Goal: Task Accomplishment & Management: Manage account settings

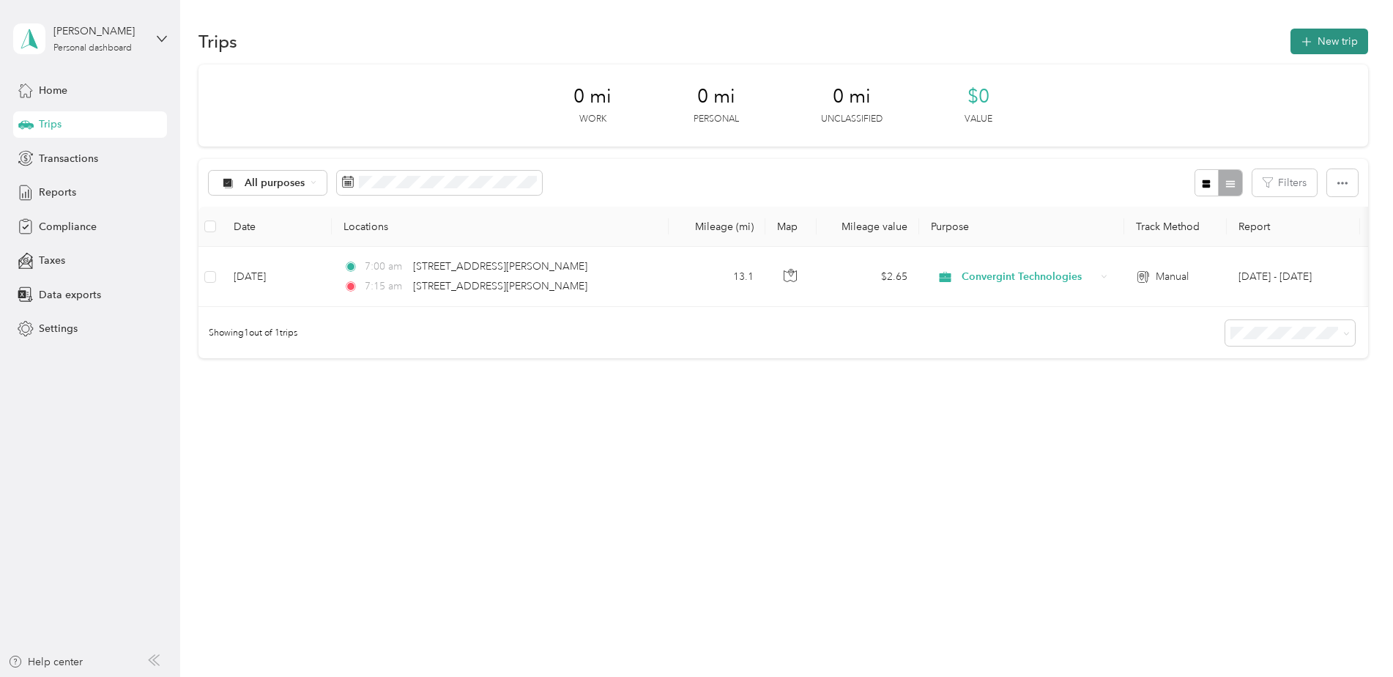
click at [1340, 44] on button "New trip" at bounding box center [1329, 42] width 78 height 26
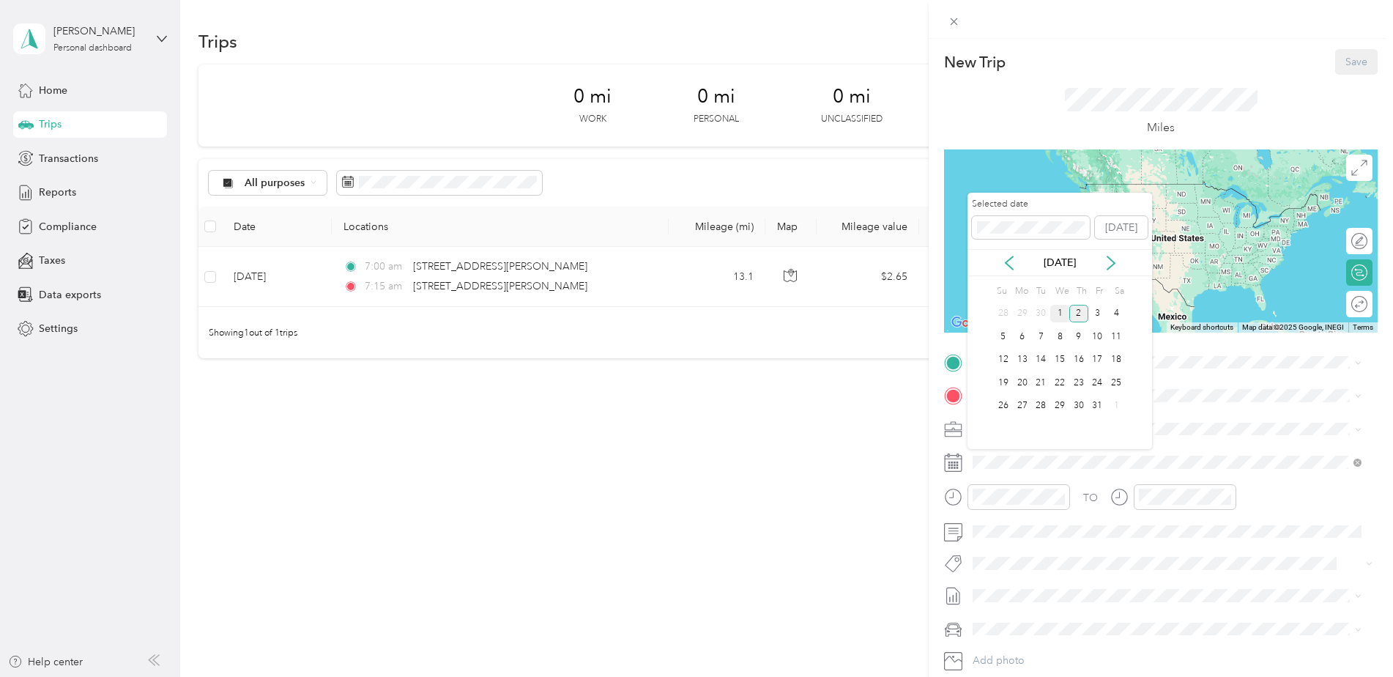
click at [1056, 313] on div "1" at bounding box center [1059, 314] width 19 height 18
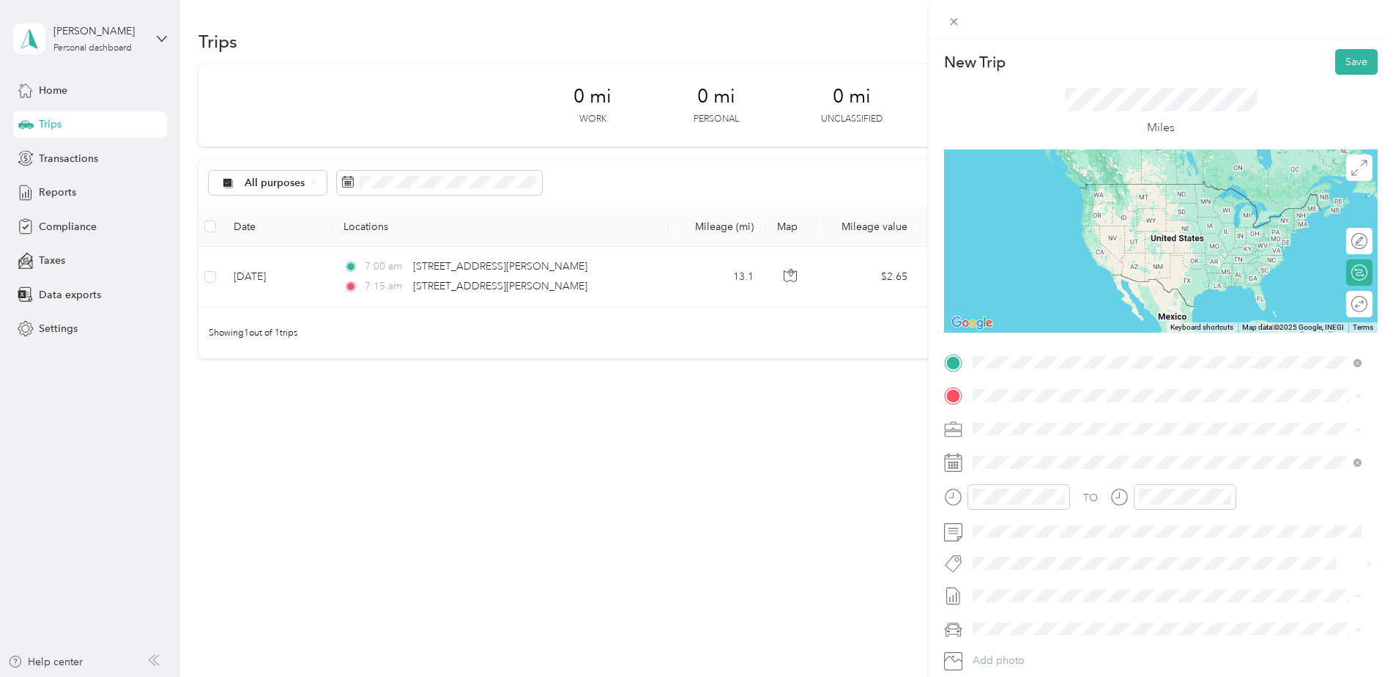
click at [1032, 422] on span "[STREET_ADDRESS][PERSON_NAME][US_STATE]" at bounding box center [1114, 415] width 228 height 13
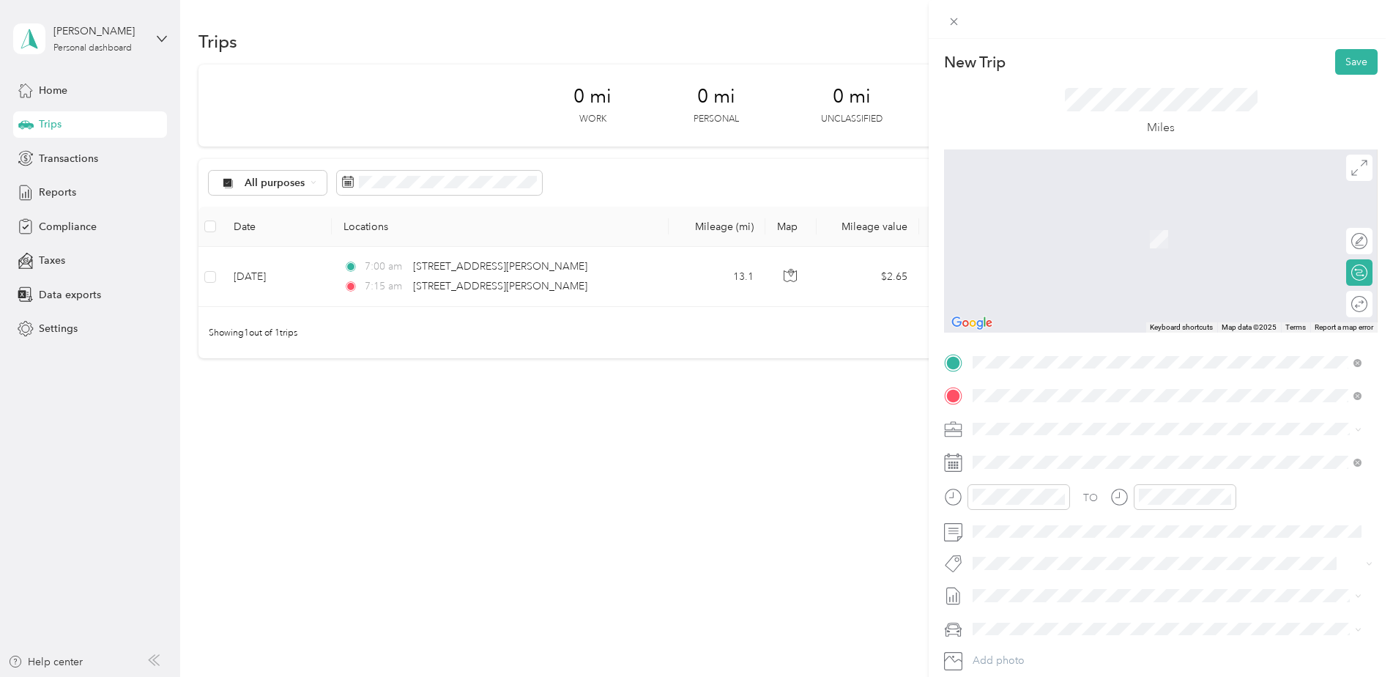
click at [1037, 545] on span "[STREET_ADDRESS][PERSON_NAME][US_STATE]" at bounding box center [1114, 538] width 228 height 13
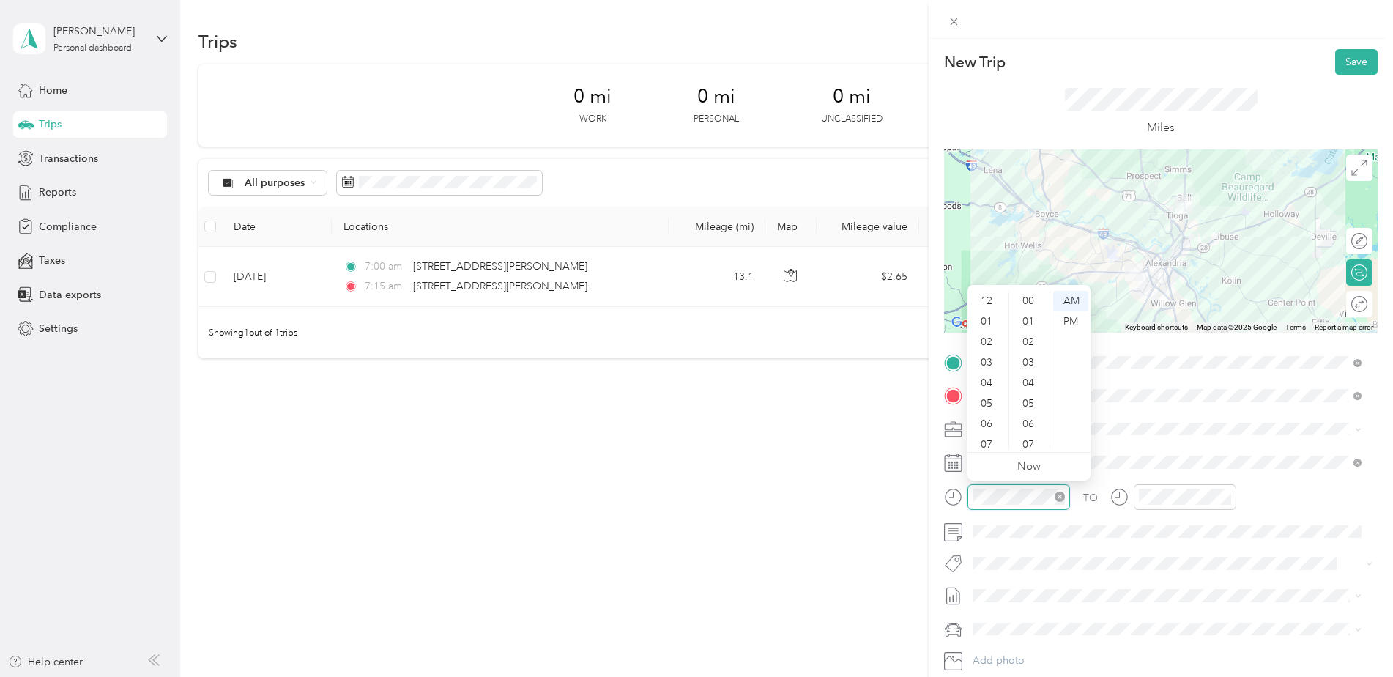
scroll to position [88, 0]
click at [989, 319] on div "05" at bounding box center [987, 315] width 35 height 21
click at [1021, 299] on div "00" at bounding box center [1029, 301] width 35 height 21
click at [1075, 322] on div "PM" at bounding box center [1070, 321] width 35 height 21
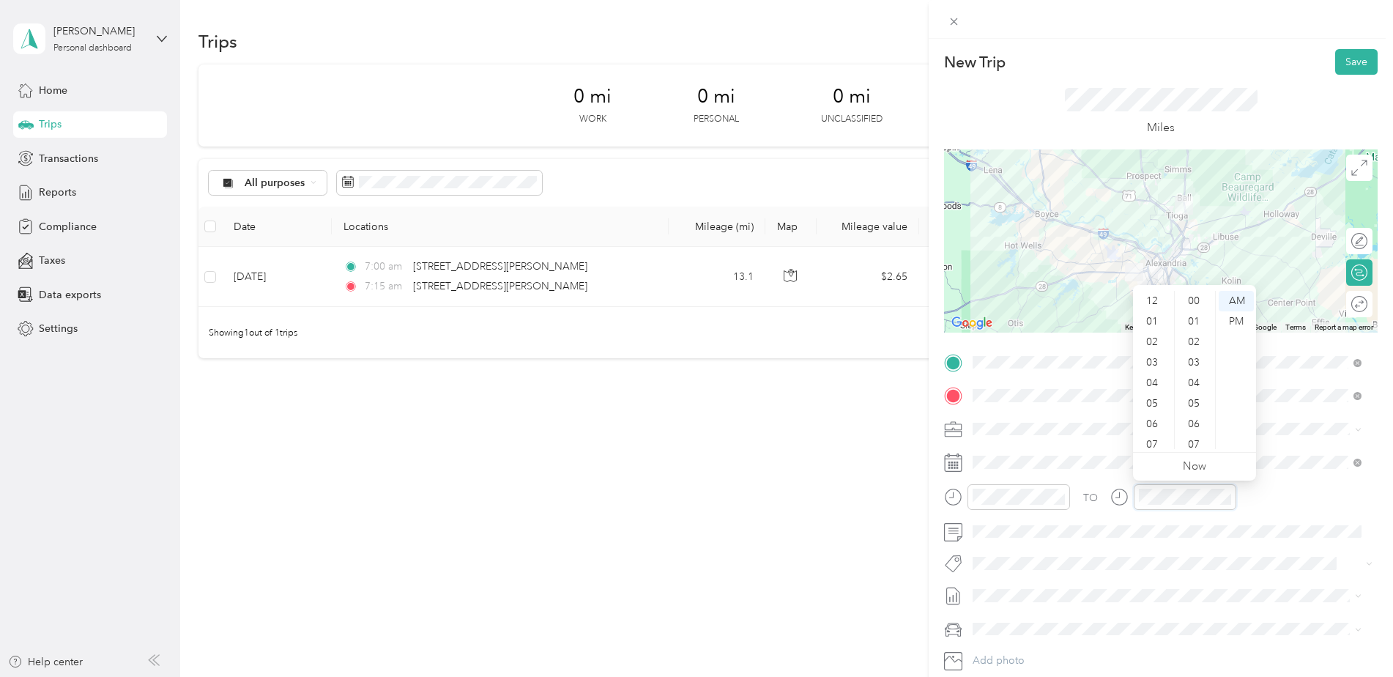
scroll to position [88, 0]
click at [1156, 312] on div "05" at bounding box center [1153, 315] width 35 height 21
click at [1189, 363] on div "45" at bounding box center [1194, 362] width 35 height 21
click at [1196, 412] on div "15" at bounding box center [1194, 418] width 35 height 21
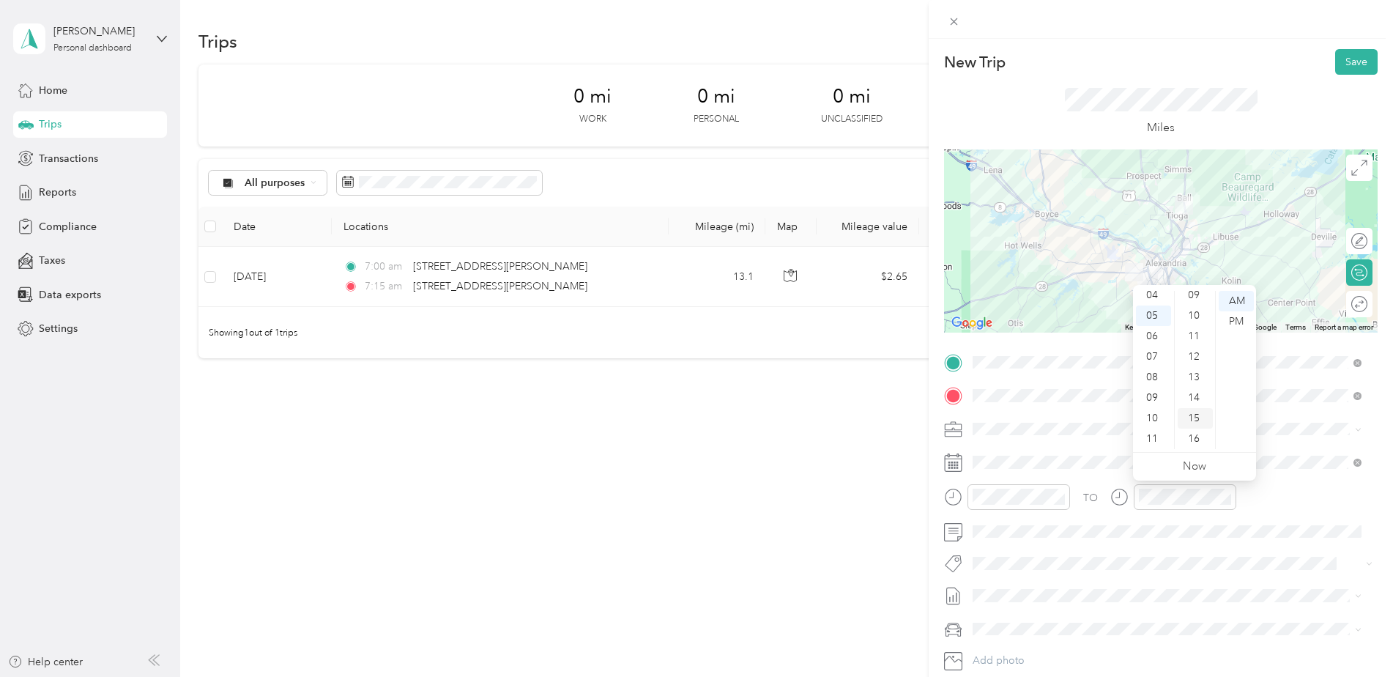
scroll to position [308, 0]
click at [1240, 313] on div "PM" at bounding box center [1235, 321] width 35 height 21
click at [1158, 267] on div at bounding box center [1160, 240] width 433 height 183
click at [1336, 64] on button "Save" at bounding box center [1356, 62] width 42 height 26
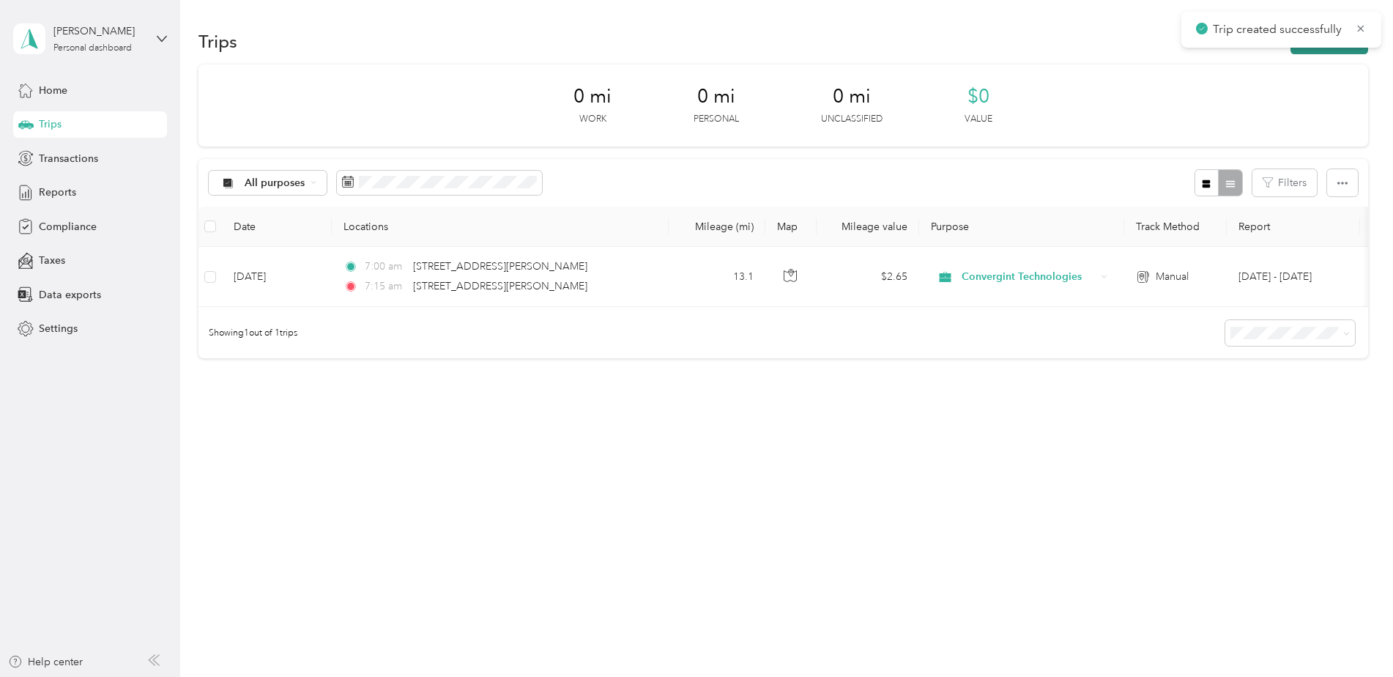
click at [1333, 51] on button "New trip" at bounding box center [1329, 42] width 78 height 26
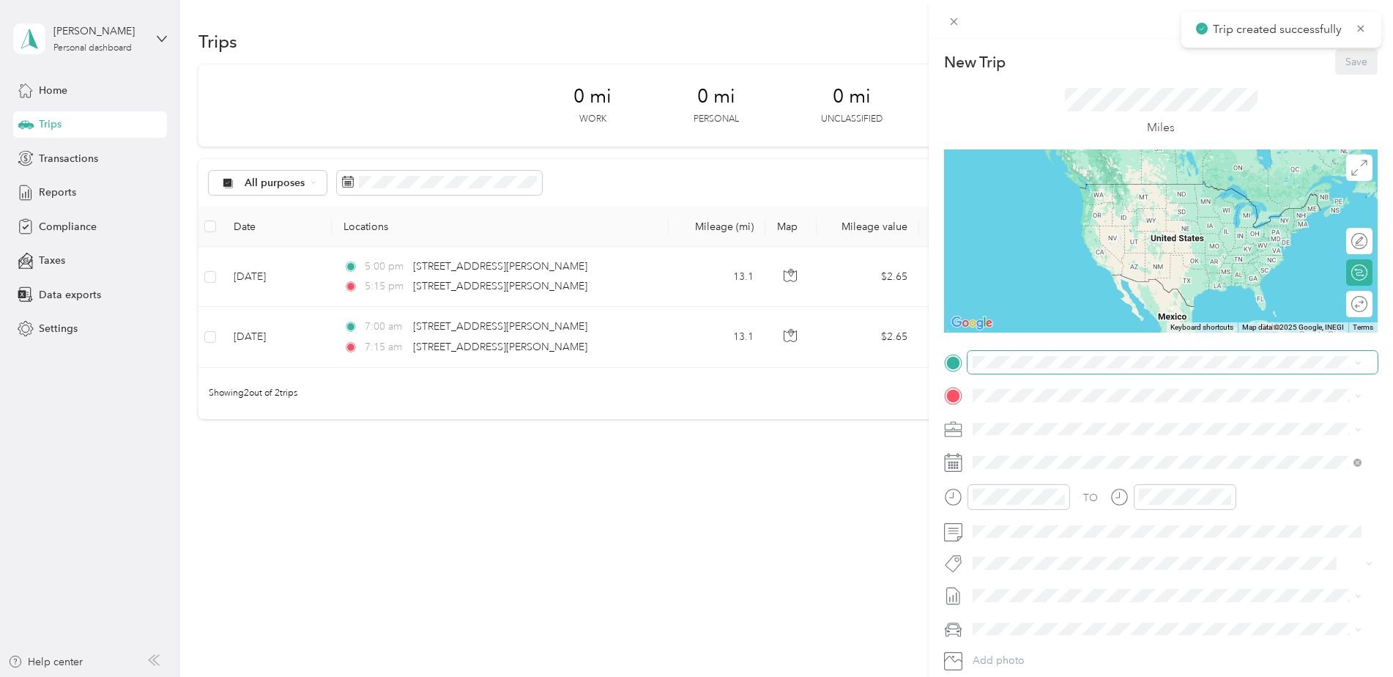
click at [1141, 354] on span at bounding box center [1172, 362] width 410 height 23
click at [1085, 512] on span "[STREET_ADDRESS][PERSON_NAME][US_STATE]" at bounding box center [1114, 505] width 228 height 13
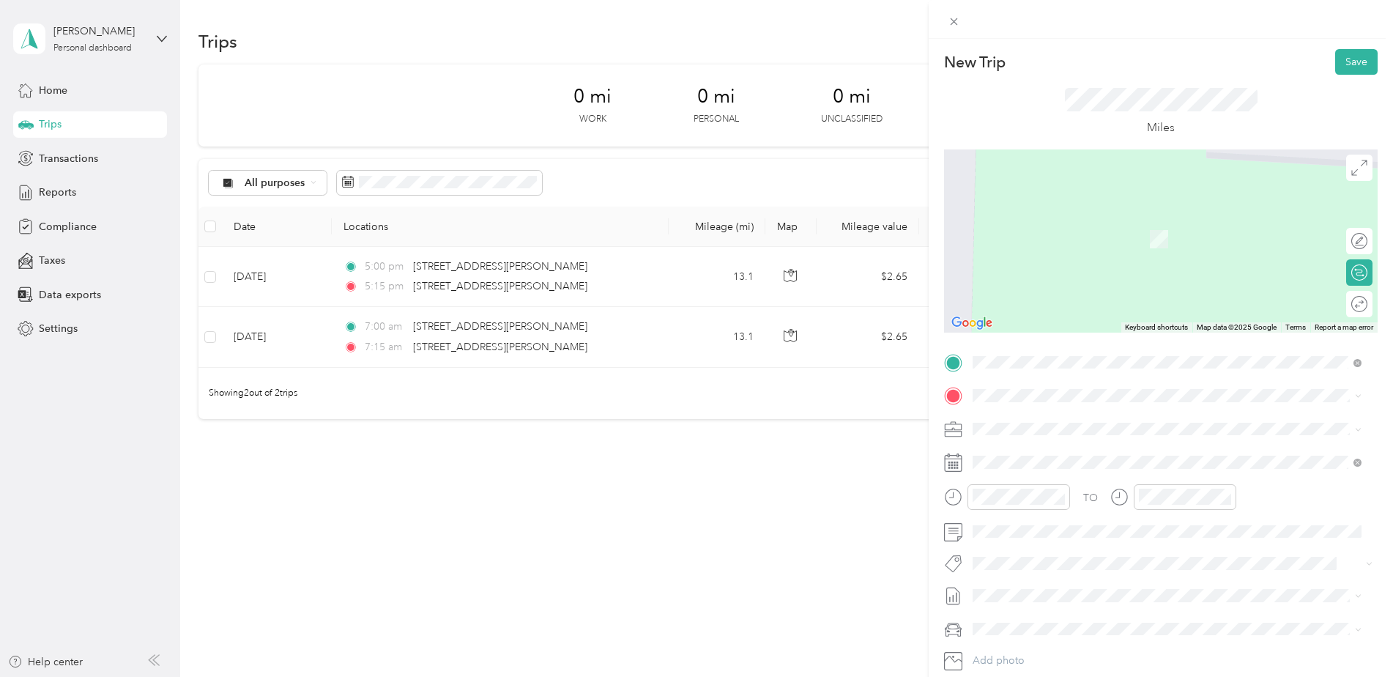
click at [1069, 453] on span "[STREET_ADDRESS][PERSON_NAME][US_STATE]" at bounding box center [1114, 446] width 228 height 13
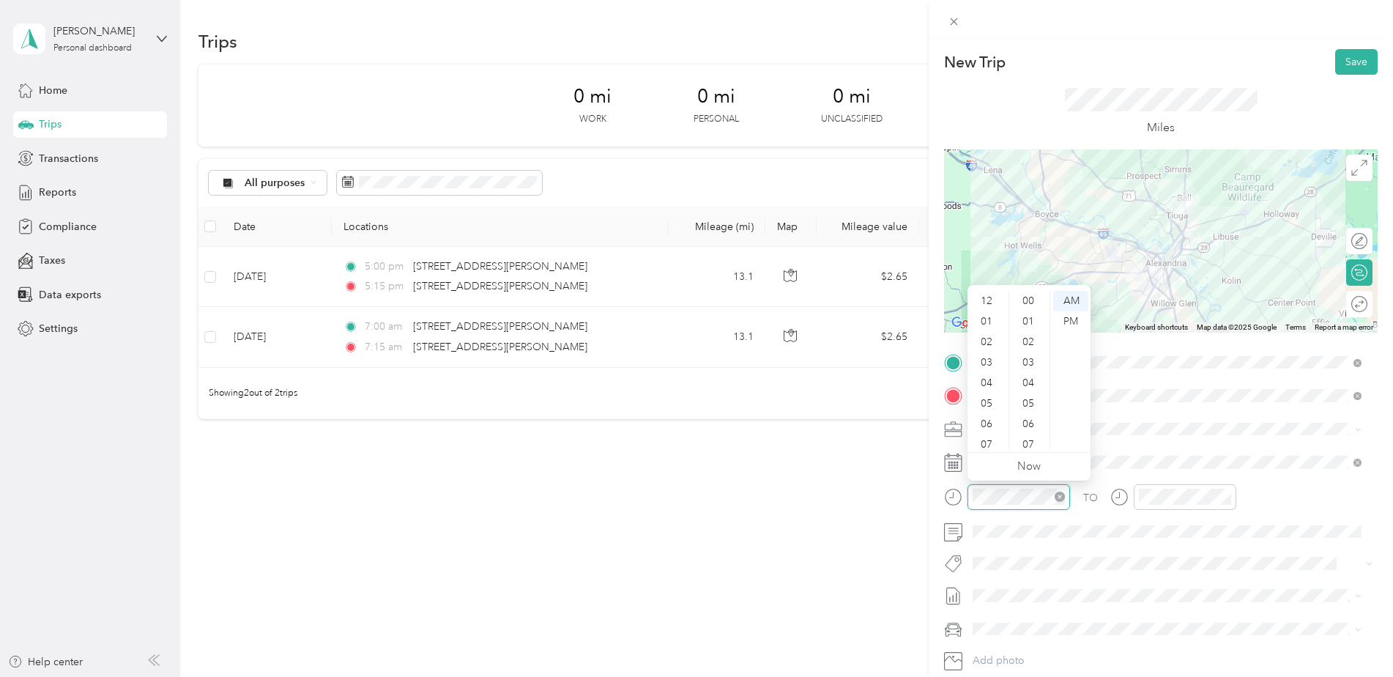
scroll to position [88, 0]
click at [991, 356] on div "07" at bounding box center [987, 356] width 35 height 21
click at [1028, 298] on div "00" at bounding box center [1029, 301] width 35 height 21
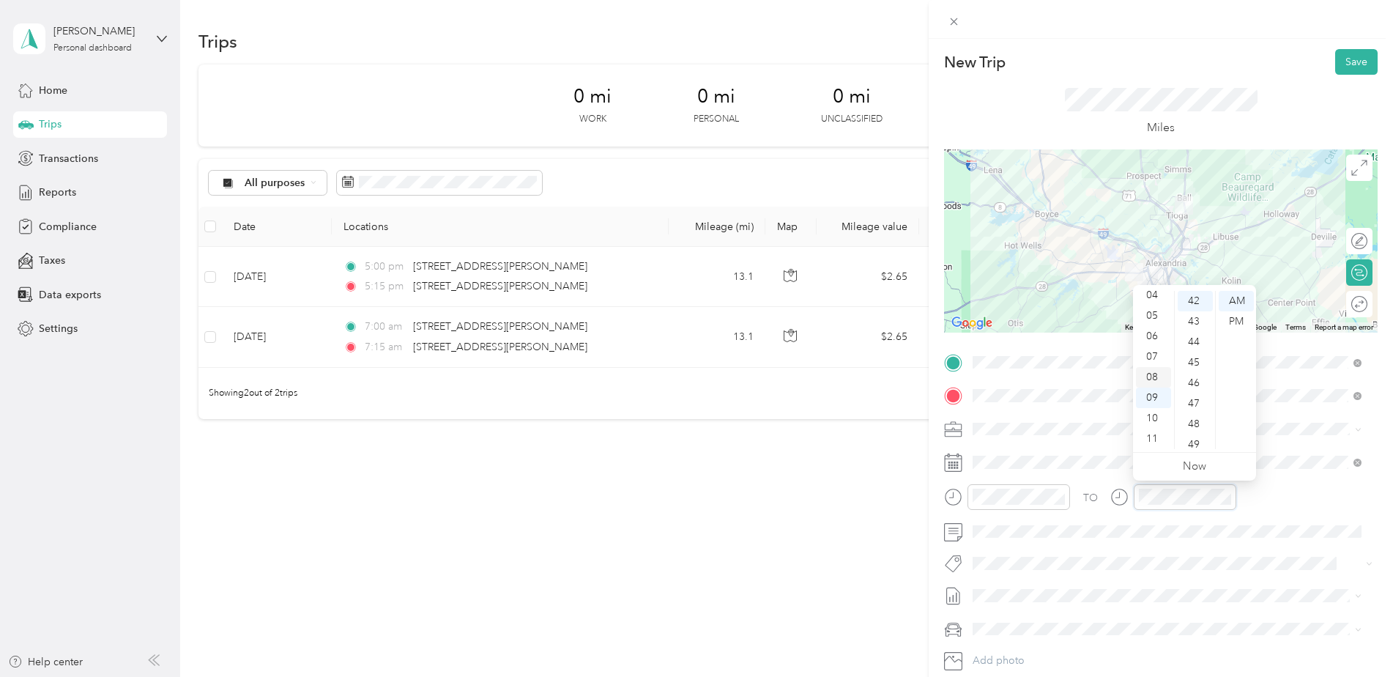
scroll to position [861, 0]
click at [1153, 352] on div "07" at bounding box center [1153, 356] width 35 height 21
click at [1194, 332] on div "15" at bounding box center [1194, 333] width 35 height 21
click at [1160, 264] on div at bounding box center [1160, 240] width 433 height 183
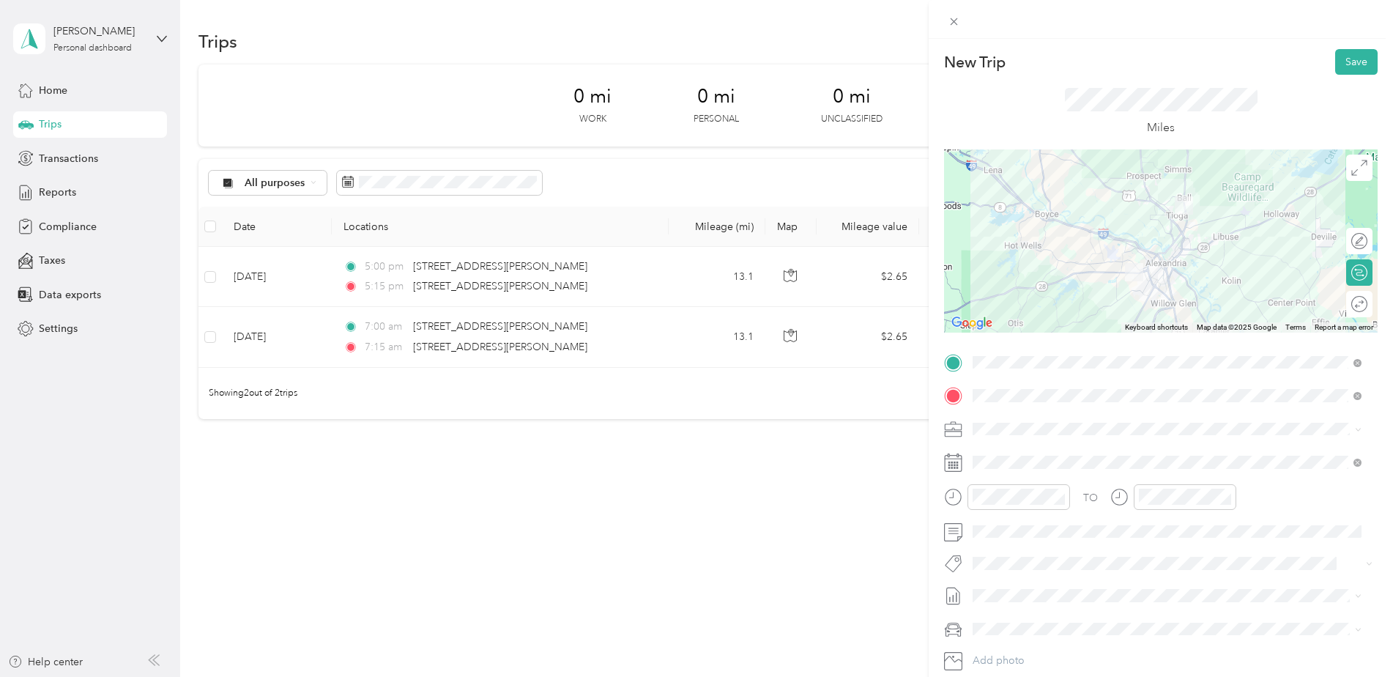
click at [1160, 264] on div at bounding box center [1160, 240] width 433 height 183
click at [1159, 268] on div at bounding box center [1160, 240] width 433 height 183
click at [1355, 61] on button "Save" at bounding box center [1356, 62] width 42 height 26
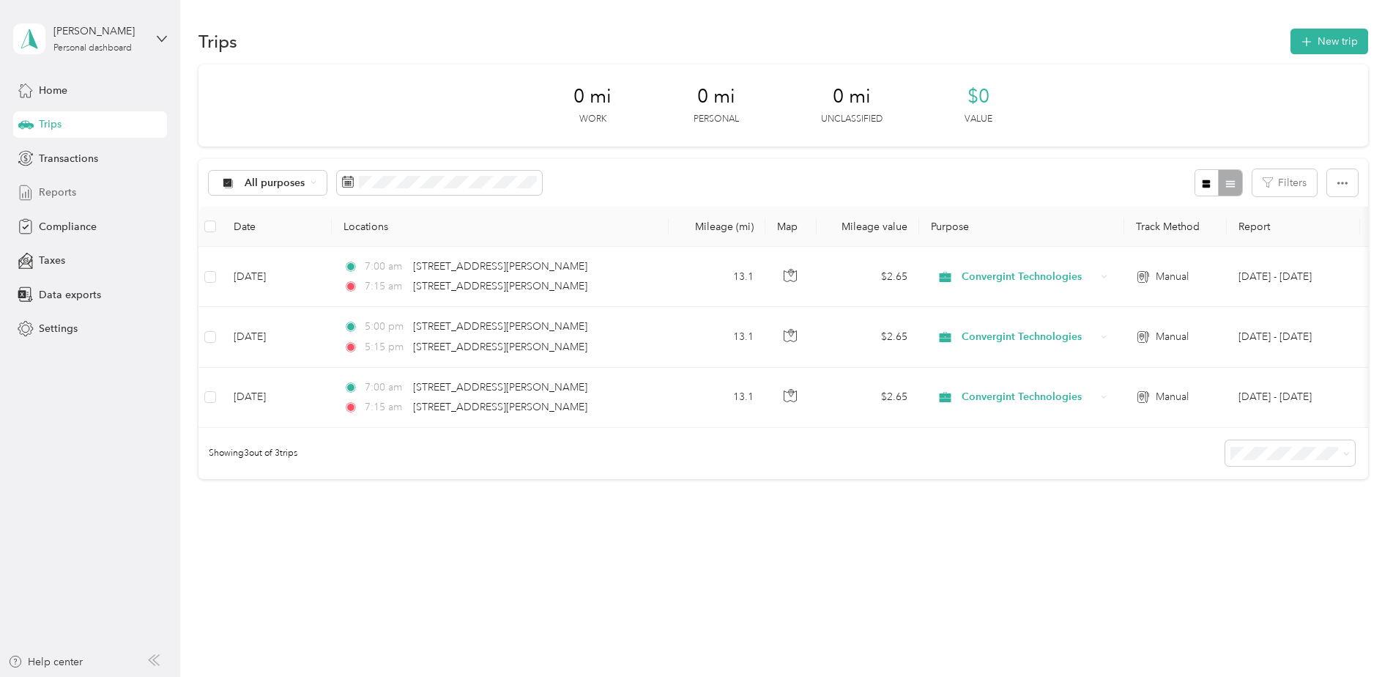
click at [34, 187] on div "Reports" at bounding box center [90, 192] width 154 height 26
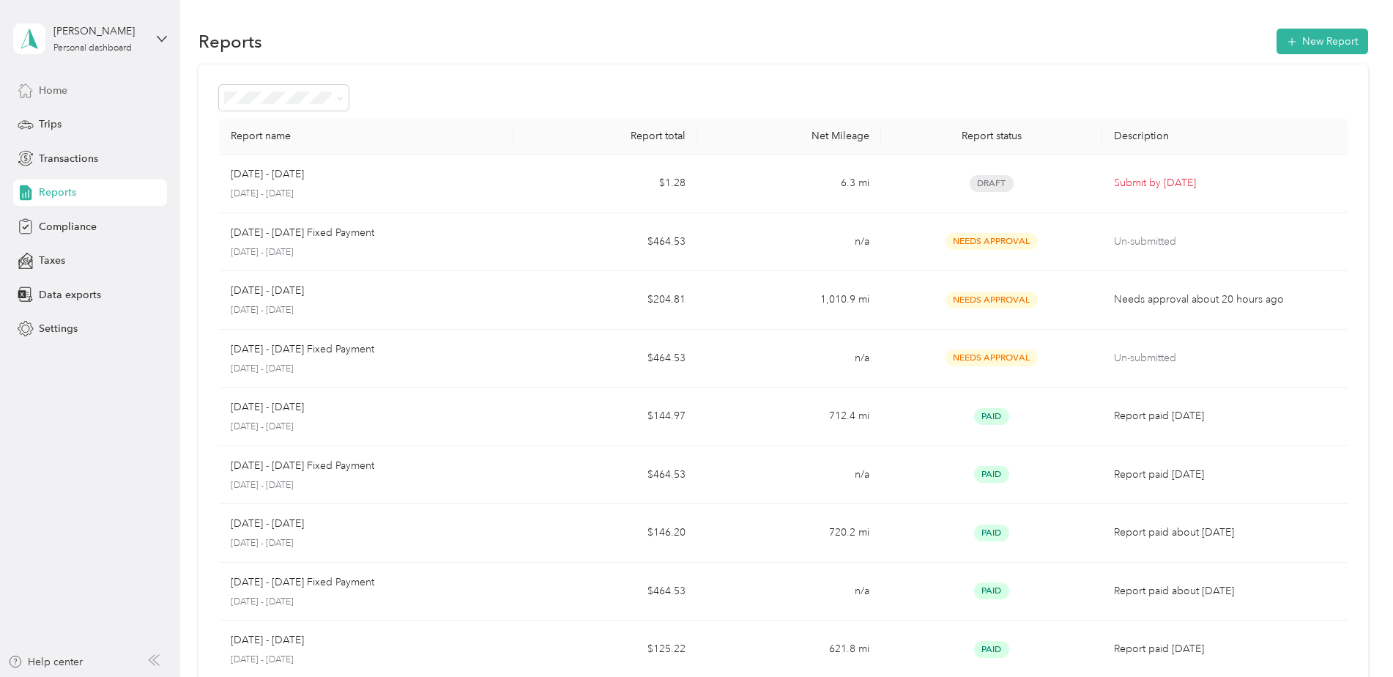
click at [59, 81] on div "Home" at bounding box center [90, 90] width 154 height 26
